Goal: Transaction & Acquisition: Purchase product/service

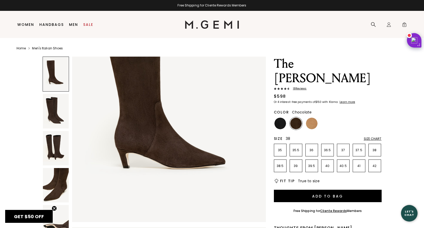
click at [374, 148] on p "38" at bounding box center [375, 150] width 12 height 4
click at [282, 118] on img at bounding box center [280, 124] width 12 height 12
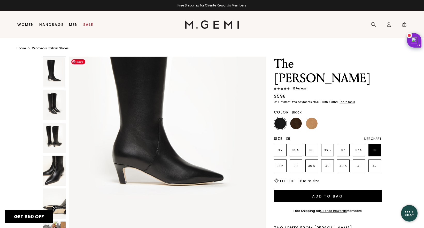
scroll to position [89, 0]
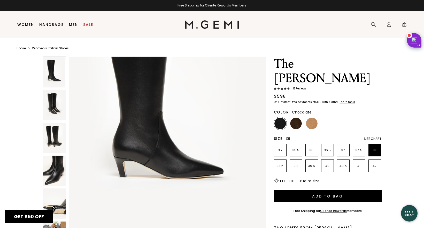
click at [298, 118] on img at bounding box center [296, 124] width 12 height 12
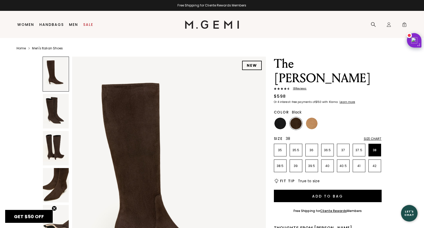
click at [281, 118] on img at bounding box center [280, 124] width 12 height 12
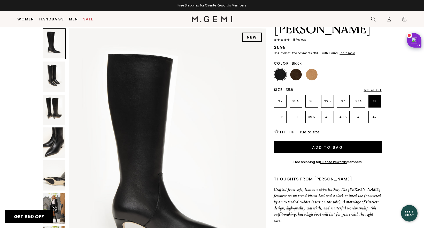
scroll to position [37, 0]
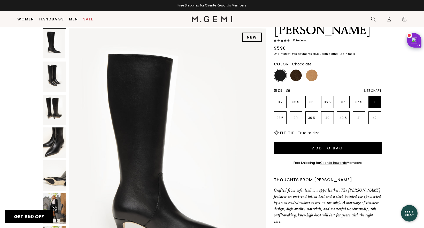
click at [297, 70] on img at bounding box center [296, 76] width 12 height 12
